Goal: Transaction & Acquisition: Purchase product/service

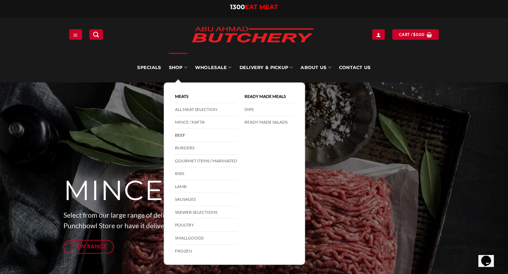
click at [183, 135] on link "Beef" at bounding box center [206, 135] width 62 height 13
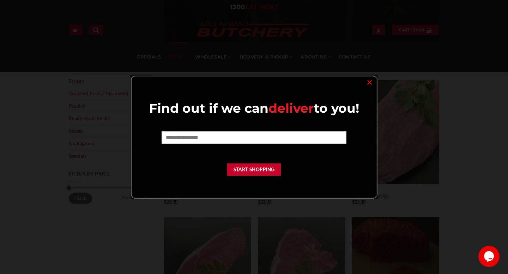
scroll to position [176, 0]
click at [370, 83] on link "×" at bounding box center [369, 82] width 10 height 10
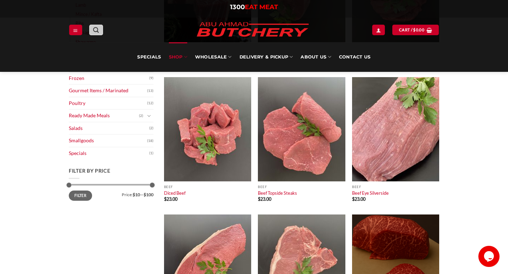
click at [100, 31] on link "Search" at bounding box center [95, 30] width 13 height 10
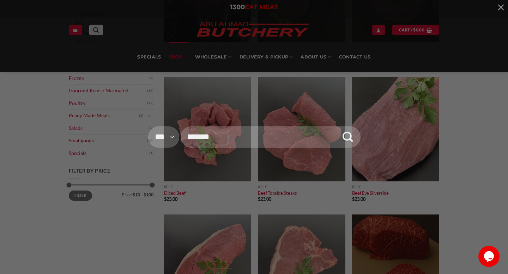
type input "*******"
click at [337, 124] on button "Submit" at bounding box center [348, 137] width 22 height 27
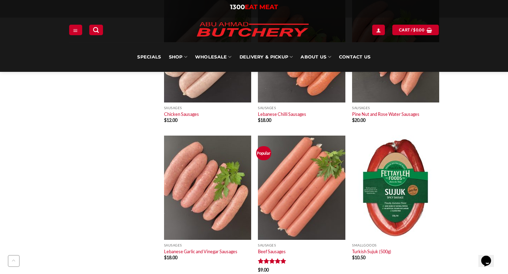
scroll to position [405, 0]
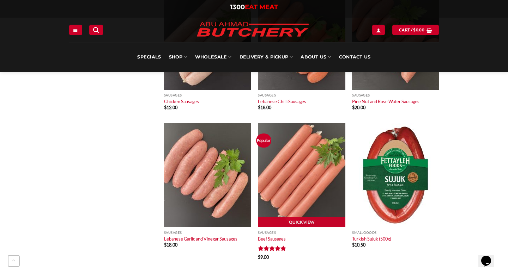
click at [290, 192] on img at bounding box center [301, 175] width 87 height 104
